Goal: Information Seeking & Learning: Learn about a topic

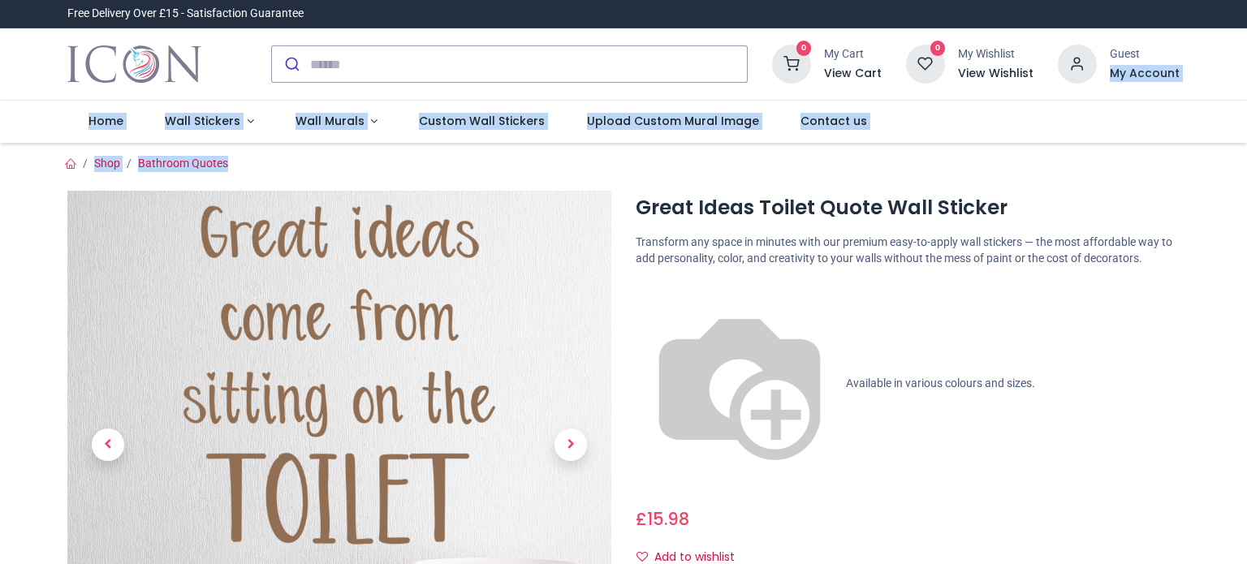
drag, startPoint x: 1244, startPoint y: 59, endPoint x: 1238, endPoint y: 170, distance: 110.6
click at [1238, 170] on div "Login • Register Home Wall Stickers Wall Murals" at bounding box center [623, 282] width 1247 height 564
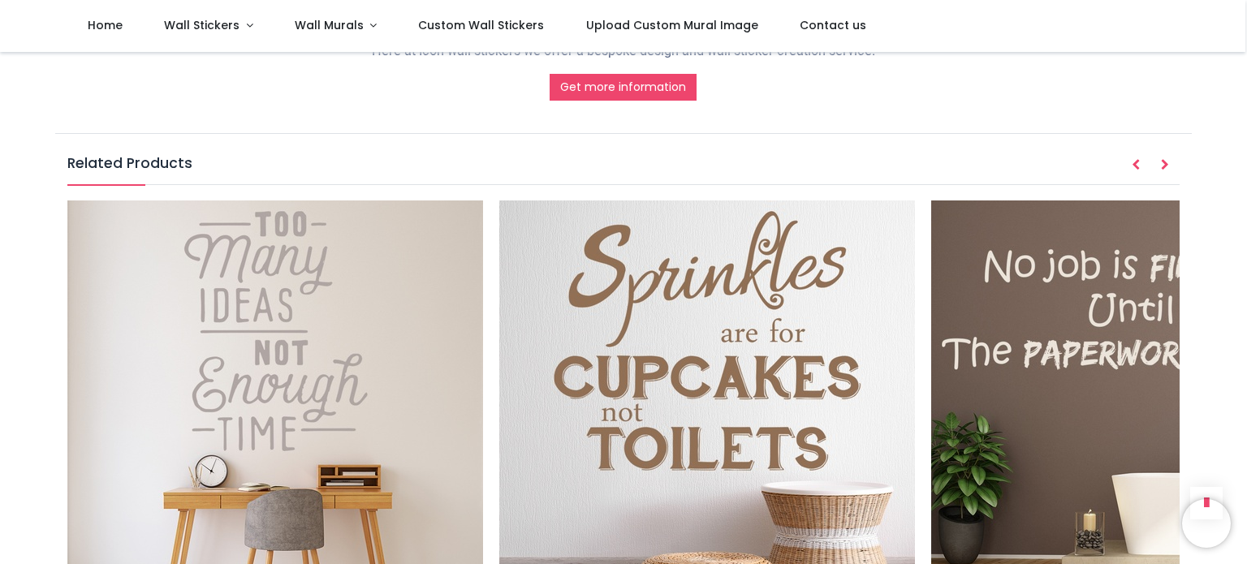
scroll to position [1981, 0]
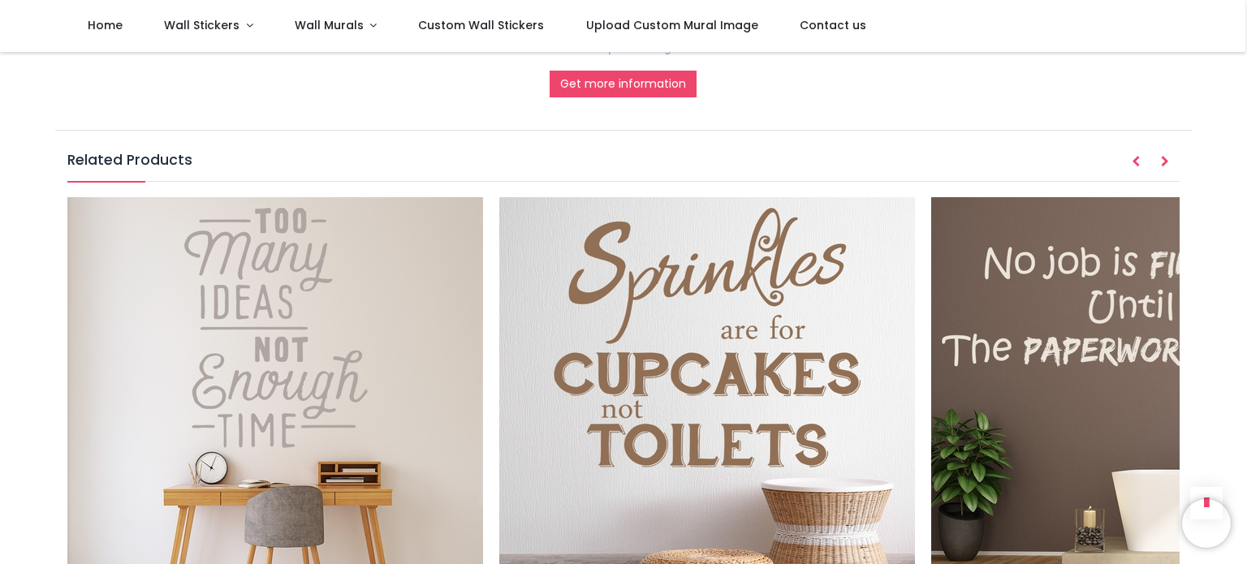
click at [1138, 270] on img at bounding box center [1139, 405] width 416 height 416
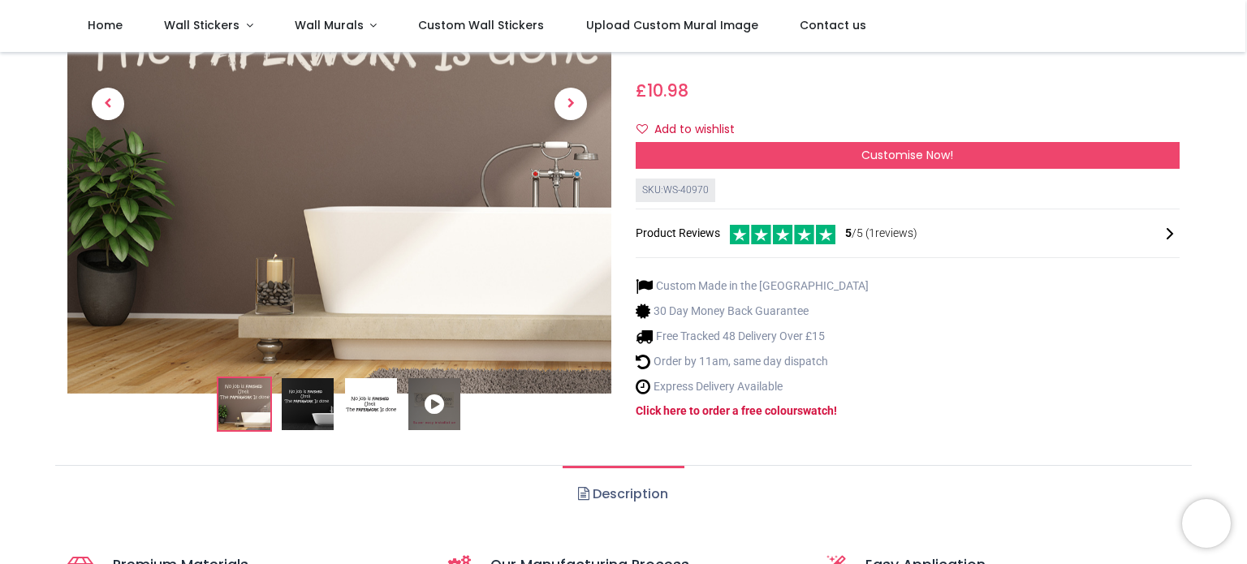
scroll to position [262, 0]
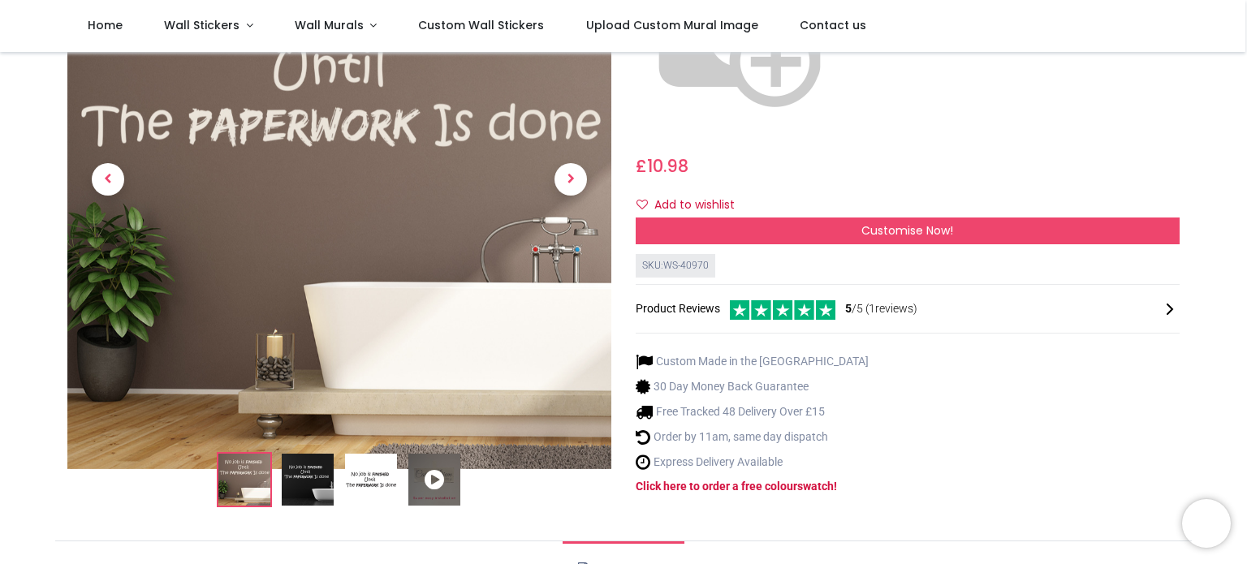
click at [242, 455] on img at bounding box center [244, 481] width 52 height 52
click at [344, 282] on img at bounding box center [339, 197] width 544 height 544
